Goal: Information Seeking & Learning: Learn about a topic

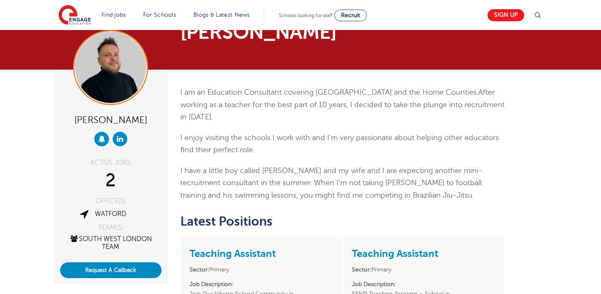
scroll to position [34, 0]
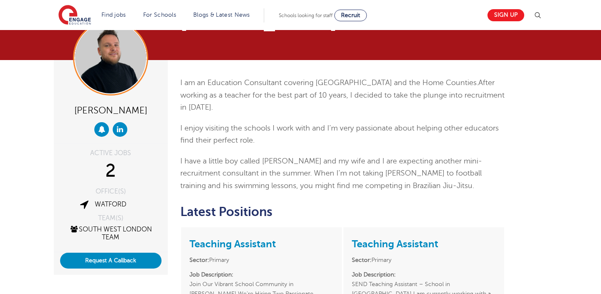
click at [227, 116] on div "I am an Education Consultant covering [GEOGRAPHIC_DATA] and the Home Counties. …" at bounding box center [342, 135] width 325 height 116
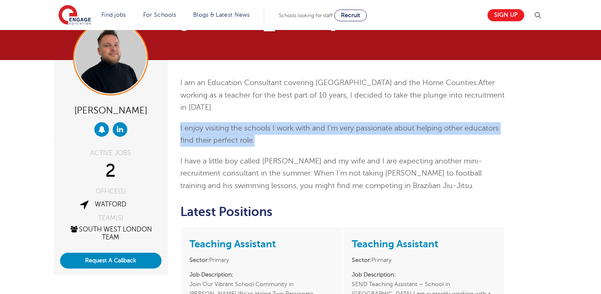
click at [271, 163] on span "I have a little boy called [PERSON_NAME] and my wife and I are expecting anothe…" at bounding box center [331, 173] width 302 height 33
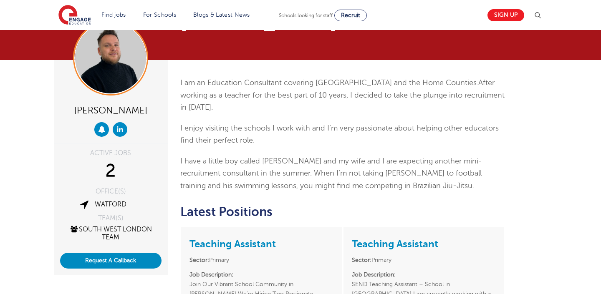
click at [271, 163] on span "I have a little boy called [PERSON_NAME] and my wife and I are expecting anothe…" at bounding box center [331, 173] width 302 height 33
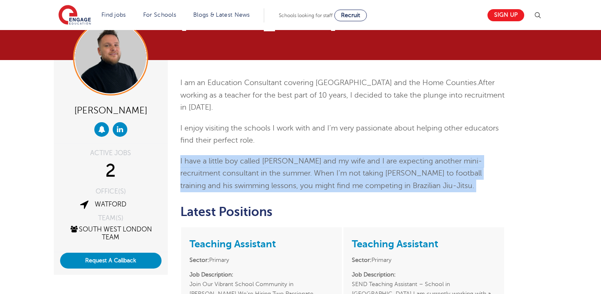
click at [271, 163] on span "I have a little boy called [PERSON_NAME] and my wife and I are expecting anothe…" at bounding box center [331, 173] width 302 height 33
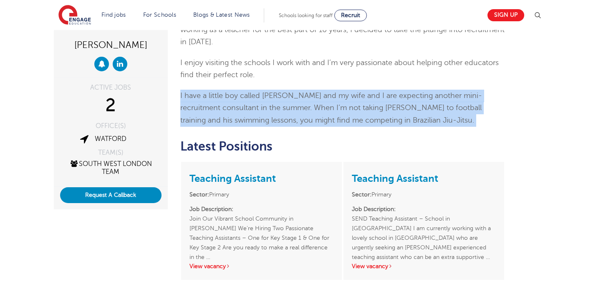
scroll to position [120, 0]
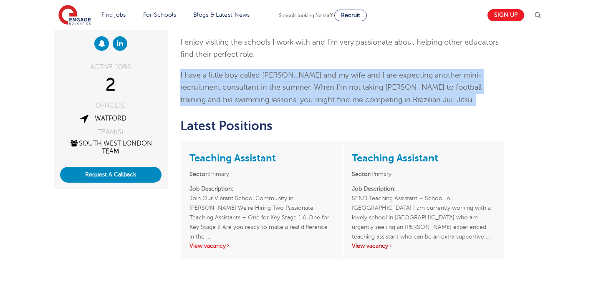
click at [383, 245] on link "View vacancy" at bounding box center [372, 246] width 41 height 6
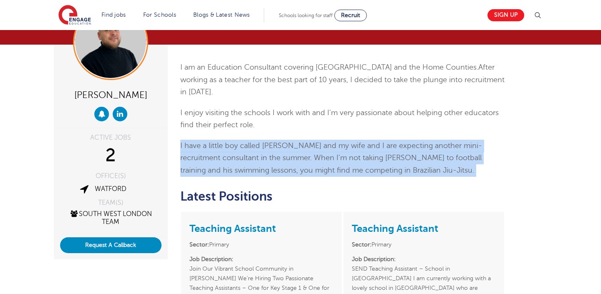
scroll to position [22, 0]
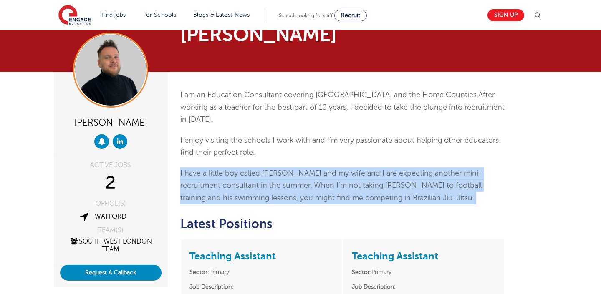
click at [253, 159] on p "I enjoy visiting the schools I work with and I’m very passionate about helping …" at bounding box center [342, 146] width 325 height 25
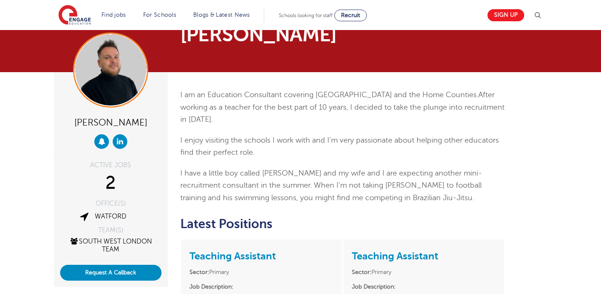
click at [253, 159] on p "I enjoy visiting the schools I work with and I’m very passionate about helping …" at bounding box center [342, 146] width 325 height 25
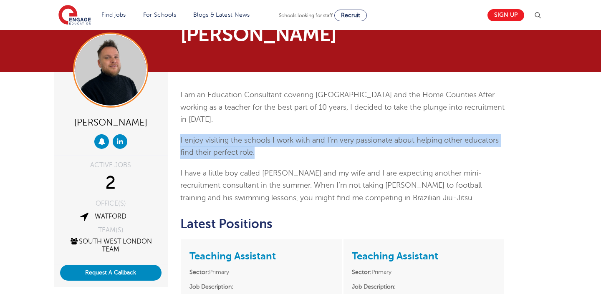
click at [275, 138] on span "I enjoy visiting the schools I work with and I’m very passionate about helping …" at bounding box center [339, 146] width 319 height 21
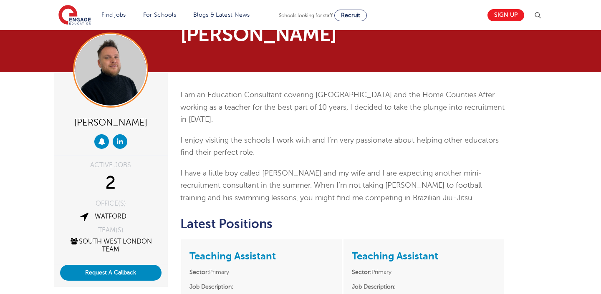
click at [275, 138] on span "I enjoy visiting the schools I work with and I’m very passionate about helping …" at bounding box center [339, 146] width 319 height 21
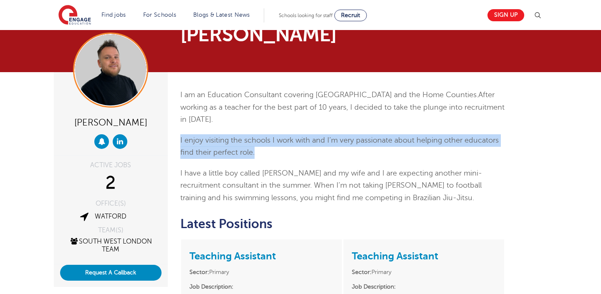
click at [315, 171] on span "I have a little boy called [PERSON_NAME] and my wife and I are expecting anothe…" at bounding box center [331, 185] width 302 height 33
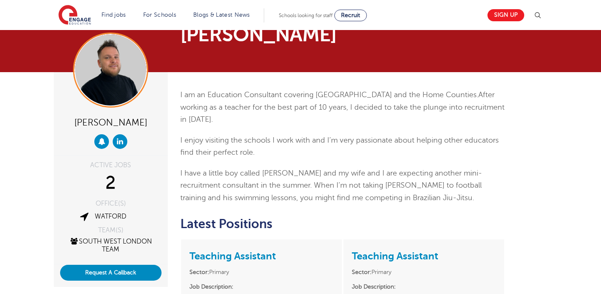
click at [315, 171] on span "I have a little boy called [PERSON_NAME] and my wife and I are expecting anothe…" at bounding box center [331, 185] width 302 height 33
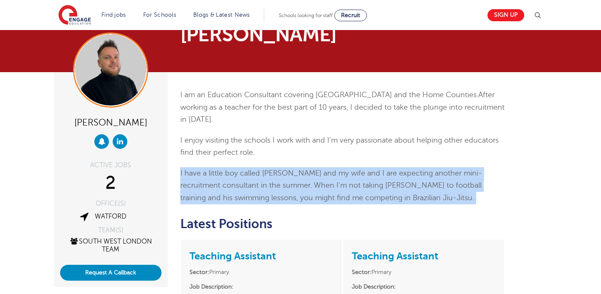
click at [315, 171] on span "I have a little boy called [PERSON_NAME] and my wife and I are expecting anothe…" at bounding box center [331, 185] width 302 height 33
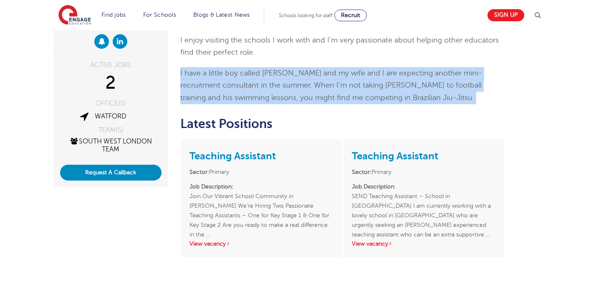
scroll to position [0, 0]
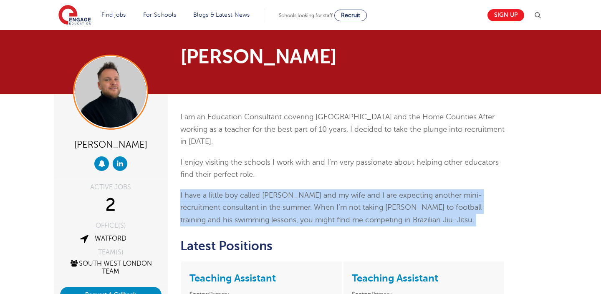
click at [286, 237] on div "I am an Education Consultant covering [GEOGRAPHIC_DATA] and the Home Counties. …" at bounding box center [343, 258] width 338 height 329
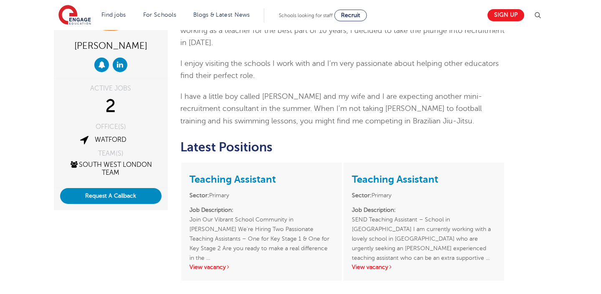
scroll to position [89, 0]
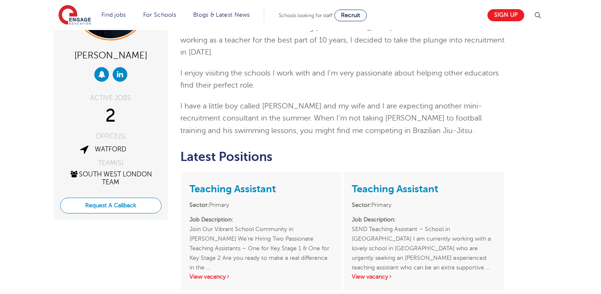
click at [147, 208] on button "Request A Callback" at bounding box center [110, 206] width 101 height 16
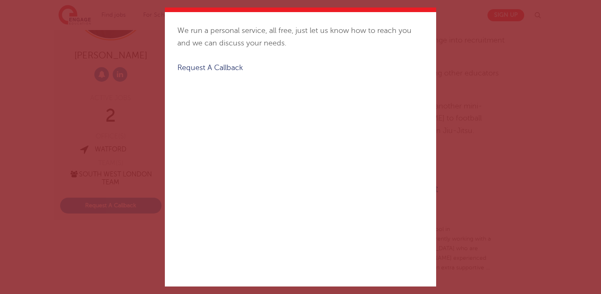
scroll to position [0, 0]
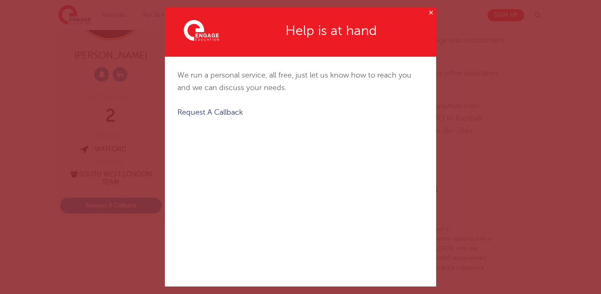
click at [429, 13] on button "✕" at bounding box center [431, 13] width 10 height 10
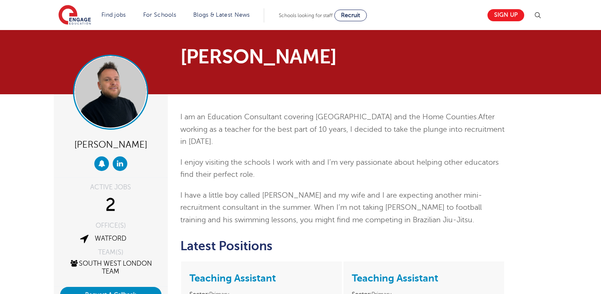
click at [122, 109] on img at bounding box center [110, 92] width 71 height 71
click at [286, 147] on p "I am an Education Consultant covering [GEOGRAPHIC_DATA] and the Home Counties. …" at bounding box center [342, 129] width 325 height 37
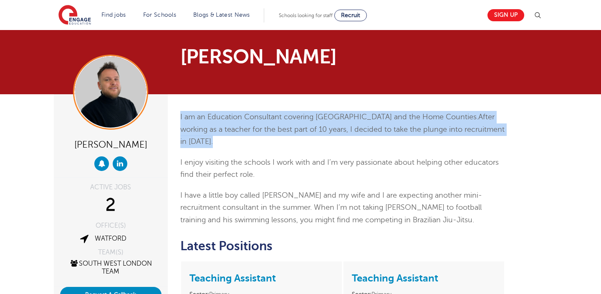
click at [315, 183] on div "I am an Education Consultant covering [GEOGRAPHIC_DATA] and the Home Counties. …" at bounding box center [342, 169] width 325 height 116
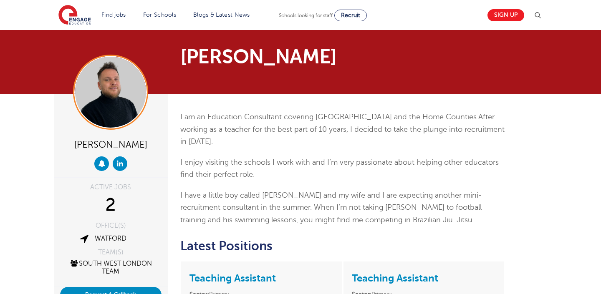
click at [315, 183] on div "I am an Education Consultant covering [GEOGRAPHIC_DATA] and the Home Counties. …" at bounding box center [342, 169] width 325 height 116
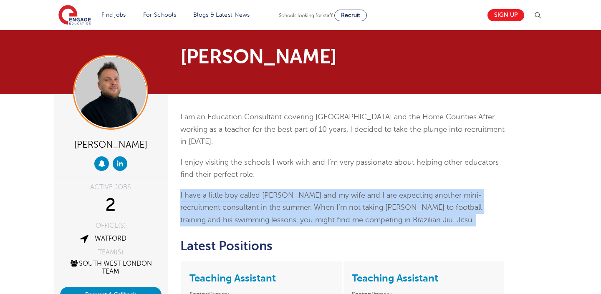
click at [421, 155] on div "I am an Education Consultant covering [GEOGRAPHIC_DATA] and the Home Counties. …" at bounding box center [342, 169] width 325 height 116
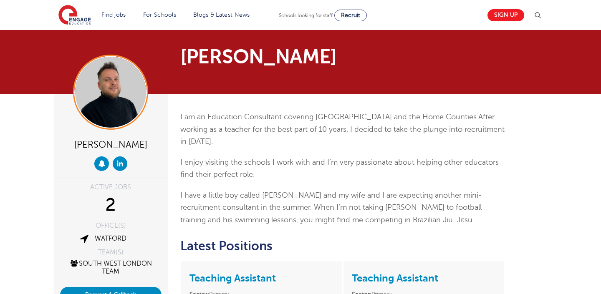
click at [428, 169] on p "I enjoy visiting the schools I work with and I’m very passionate about helping …" at bounding box center [342, 169] width 325 height 25
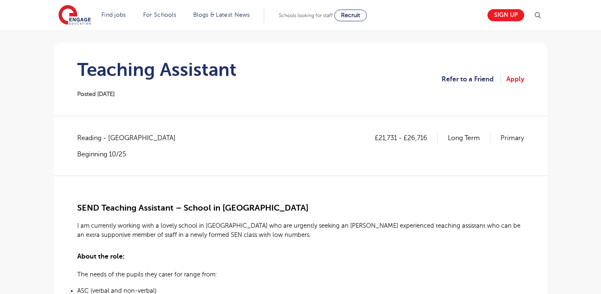
scroll to position [69, 0]
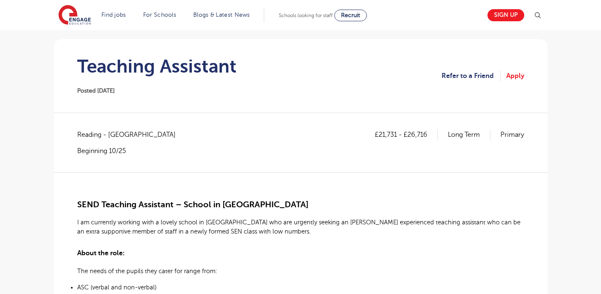
click at [352, 223] on span "I am currently working with a lovely school in Reading who are urgently seeking…" at bounding box center [299, 227] width 444 height 16
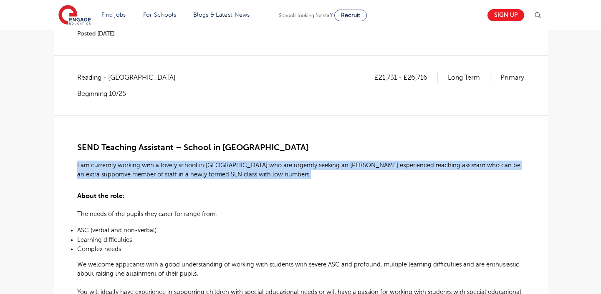
scroll to position [148, 0]
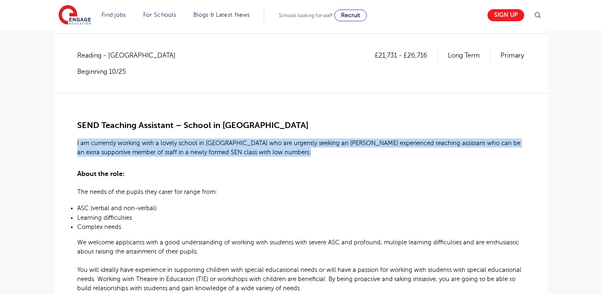
click at [314, 149] on p "I am currently working with a lovely school in Reading who are urgently seeking…" at bounding box center [300, 148] width 447 height 18
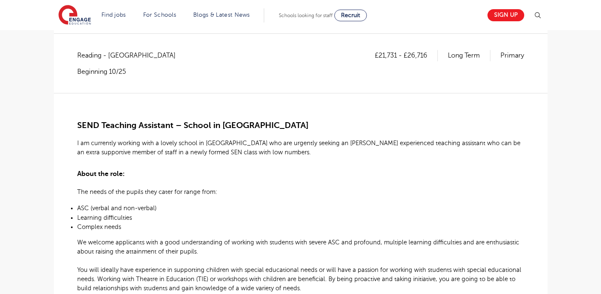
click at [314, 149] on p "I am currently working with a lovely school in Reading who are urgently seeking…" at bounding box center [300, 148] width 447 height 18
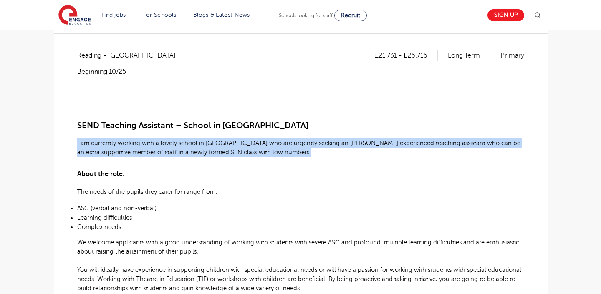
click at [340, 207] on p "ASC (verbal and non-verbal)" at bounding box center [300, 208] width 447 height 8
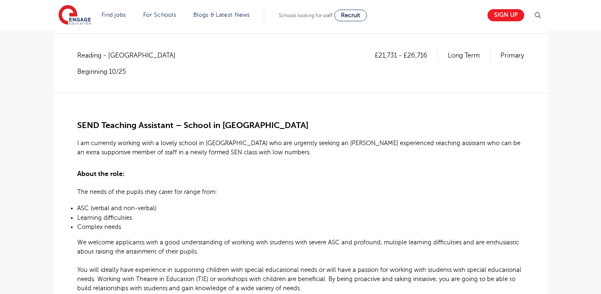
click at [328, 186] on div "SEND Teaching Assistant – School in Reading I am currently working with a lovel…" at bounding box center [300, 283] width 447 height 381
click at [324, 176] on h2 "About the role:" at bounding box center [300, 172] width 447 height 17
click at [301, 157] on div "SEND Teaching Assistant – School in Reading I am currently working with a lovel…" at bounding box center [300, 283] width 447 height 381
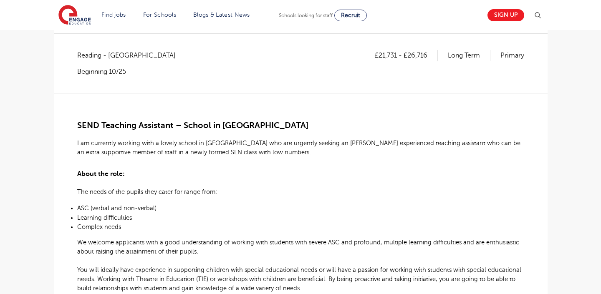
click at [301, 157] on div "SEND Teaching Assistant – School in Reading I am currently working with a lovel…" at bounding box center [300, 283] width 447 height 381
click at [320, 210] on p "ASC (verbal and non-verbal)" at bounding box center [300, 208] width 447 height 8
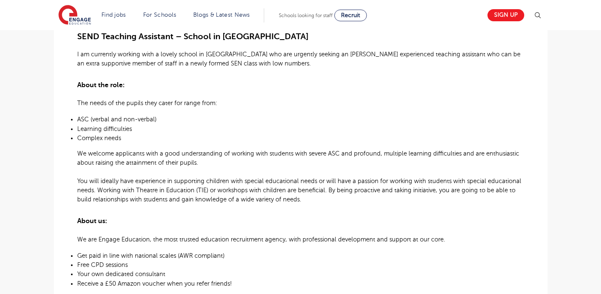
scroll to position [242, 0]
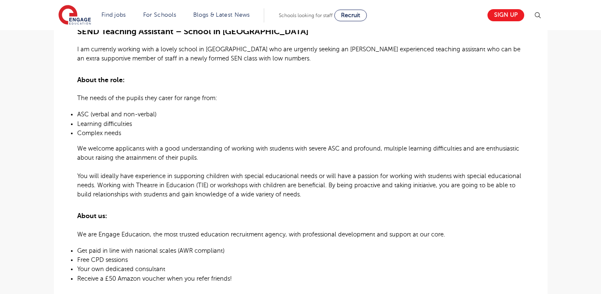
click at [290, 187] on span "You will ideally have experience in supporting children with special educationa…" at bounding box center [299, 185] width 444 height 25
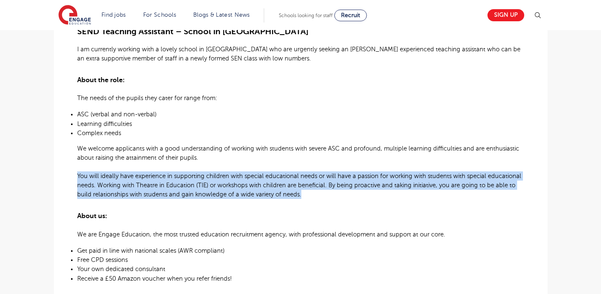
click at [312, 232] on span "We are Engage Education, the most trusted education recruitment agency, with pr…" at bounding box center [261, 234] width 368 height 7
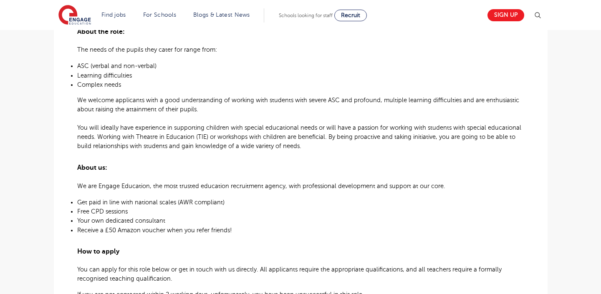
scroll to position [294, 0]
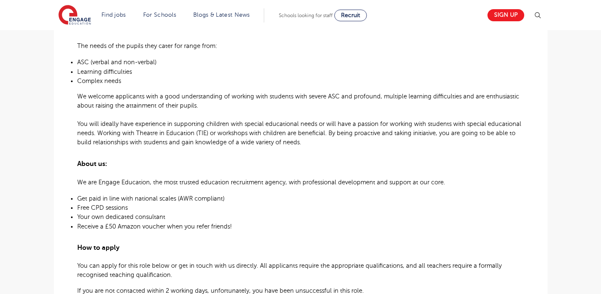
click at [261, 220] on p "Your own dedicated consultant" at bounding box center [300, 217] width 447 height 8
click at [244, 226] on p "Receive a £50 Amazon voucher when you refer friends!" at bounding box center [300, 227] width 447 height 8
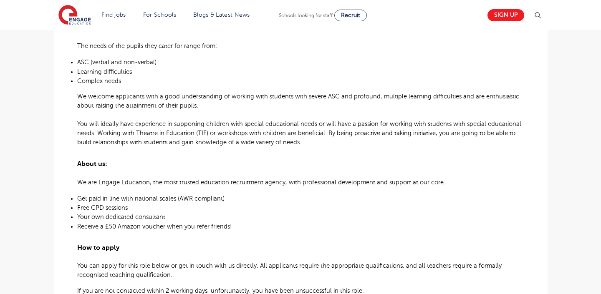
click at [244, 226] on p "Receive a £50 Amazon voucher when you refer friends!" at bounding box center [300, 227] width 447 height 8
click at [202, 198] on span "Get paid in line with national scales (AWR compliant)" at bounding box center [150, 198] width 147 height 7
click at [256, 274] on p "You can apply for this role below or get in touch with us directly. All applica…" at bounding box center [300, 270] width 447 height 18
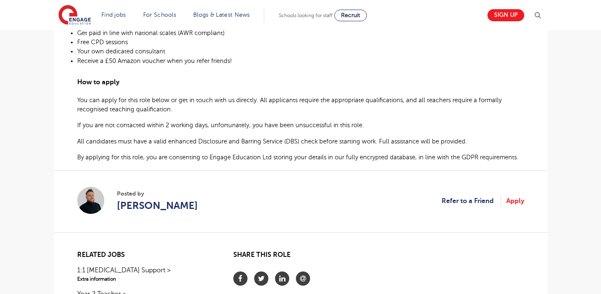
scroll to position [466, 0]
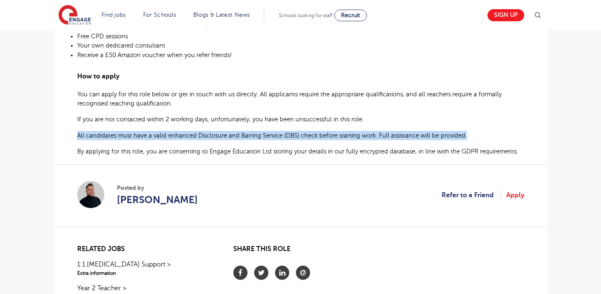
click at [203, 121] on span "If you are not contacted within 2 working days, unfortunately, you have been un…" at bounding box center [220, 119] width 287 height 7
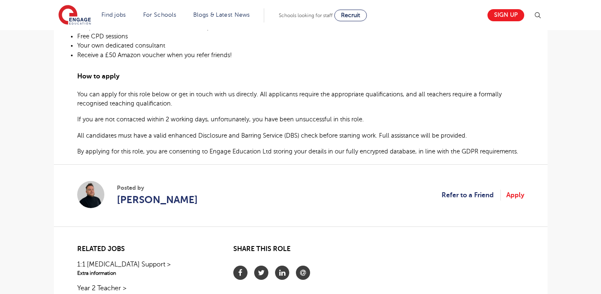
click at [203, 121] on span "If you are not contacted within 2 working days, unfortunately, you have been un…" at bounding box center [220, 119] width 287 height 7
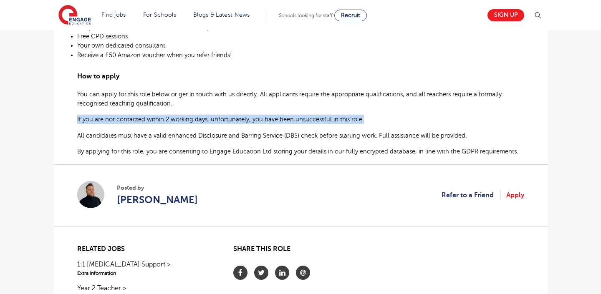
click at [195, 121] on span "If you are not contacted within 2 working days, unfortunately, you have been un…" at bounding box center [220, 119] width 287 height 7
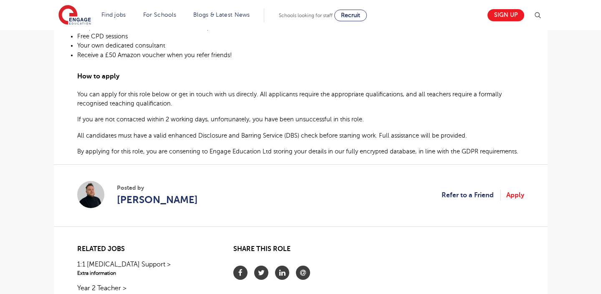
click at [179, 104] on p "You can apply for this role below or get in touch with us directly. All applica…" at bounding box center [300, 99] width 447 height 18
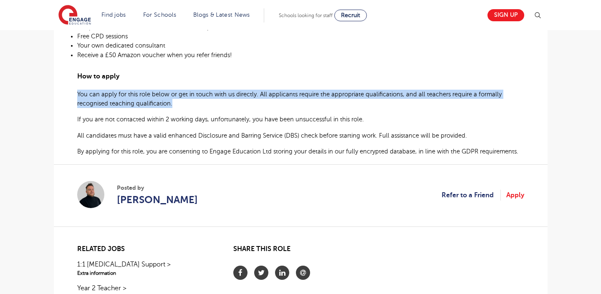
click at [179, 104] on p "You can apply for this role below or get in touch with us directly. All applica…" at bounding box center [300, 99] width 447 height 18
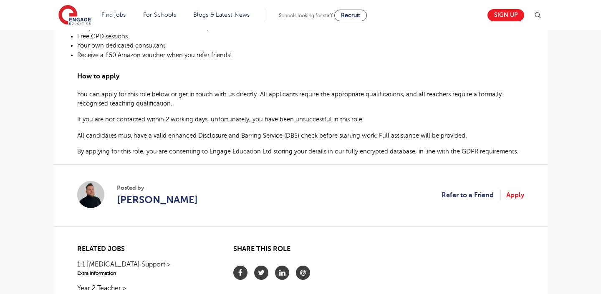
click at [179, 104] on p "You can apply for this role below or get in touch with us directly. All applica…" at bounding box center [300, 99] width 447 height 18
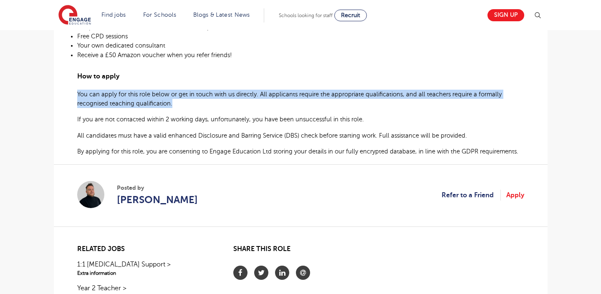
click at [193, 104] on p "You can apply for this role below or get in touch with us directly. All applica…" at bounding box center [300, 99] width 447 height 18
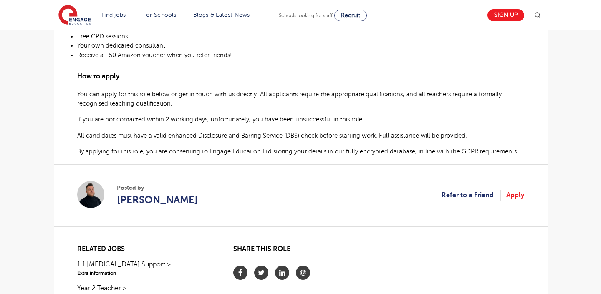
click at [193, 104] on p "You can apply for this role below or get in touch with us directly. All applica…" at bounding box center [300, 99] width 447 height 18
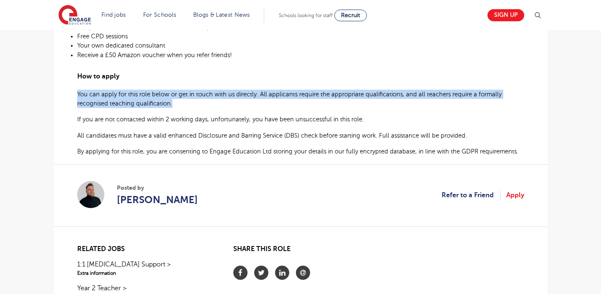
click at [193, 104] on p "You can apply for this role below or get in touch with us directly. All applica…" at bounding box center [300, 99] width 447 height 18
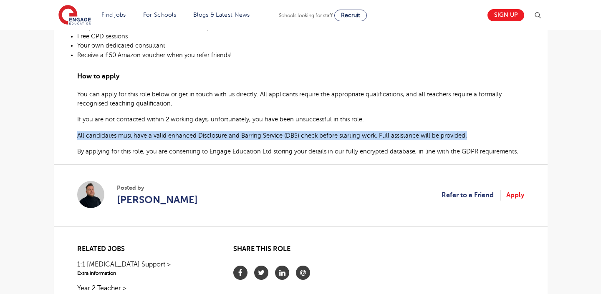
click at [232, 148] on b "By applying for this role, you are consenting to Engage Education Ltd storing y…" at bounding box center [297, 152] width 441 height 8
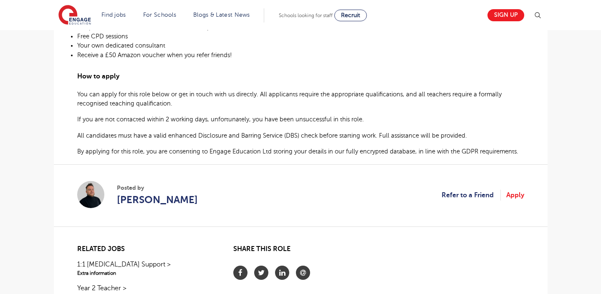
click at [232, 148] on b "By applying for this role, you are consenting to Engage Education Ltd storing y…" at bounding box center [297, 152] width 441 height 8
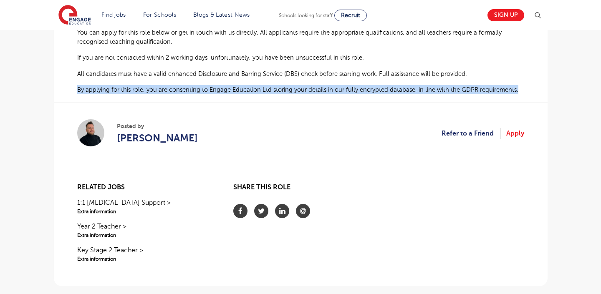
scroll to position [544, 0]
